Goal: Task Accomplishment & Management: Manage account settings

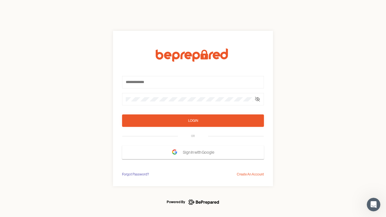
click at [193, 108] on form "Login OR Sign In with Google" at bounding box center [193, 103] width 142 height 111
click at [257, 99] on icon at bounding box center [257, 99] width 5 height 5
click at [193, 121] on div "Login" at bounding box center [193, 121] width 10 height 6
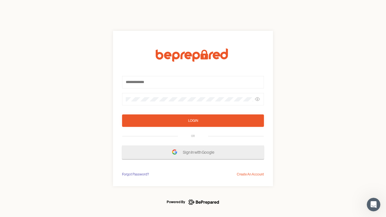
click at [193, 152] on span "Sign In with Google" at bounding box center [200, 152] width 34 height 10
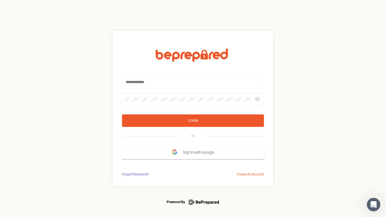
click at [135, 174] on div "Forgot Password?" at bounding box center [135, 174] width 27 height 6
click at [250, 174] on div "Login OR Sign In with Google Forgot Password? Create An Account" at bounding box center [193, 108] width 386 height 217
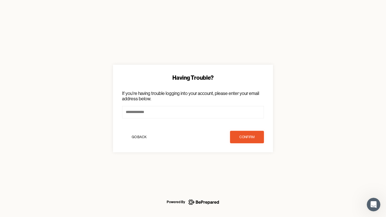
click at [373, 204] on icon "Open Intercom Messenger" at bounding box center [373, 204] width 9 height 9
